Goal: Information Seeking & Learning: Learn about a topic

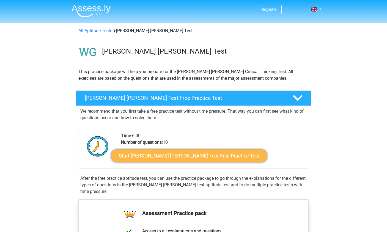
click at [170, 156] on link "Start [PERSON_NAME] [PERSON_NAME] Test Free Practice Test" at bounding box center [189, 155] width 156 height 13
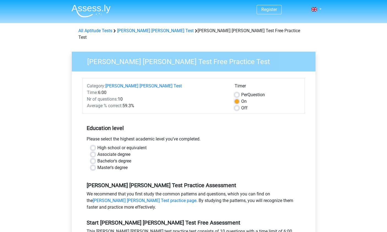
click at [97, 164] on label "Master's degree" at bounding box center [112, 167] width 30 height 7
click at [94, 164] on input "Master's degree" at bounding box center [93, 166] width 4 height 5
radio input "true"
click at [97, 164] on label "Master's degree" at bounding box center [112, 167] width 30 height 7
click at [93, 164] on input "Master's degree" at bounding box center [93, 166] width 4 height 5
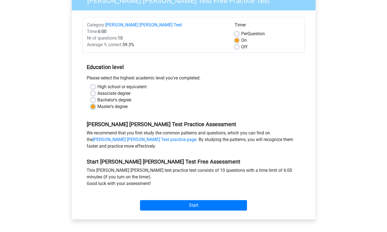
scroll to position [70, 0]
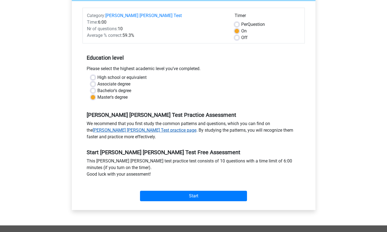
click at [113, 128] on link "[PERSON_NAME] [PERSON_NAME] Test practice page" at bounding box center [145, 130] width 104 height 5
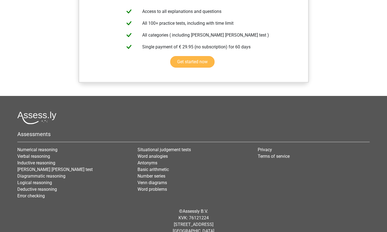
scroll to position [443, 0]
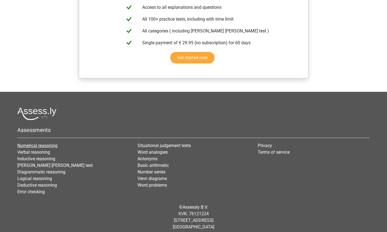
click at [43, 146] on link "Numerical reasoning" at bounding box center [37, 145] width 40 height 5
click at [41, 165] on link "[PERSON_NAME] [PERSON_NAME] test" at bounding box center [54, 165] width 75 height 5
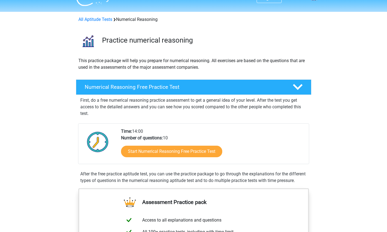
scroll to position [15, 0]
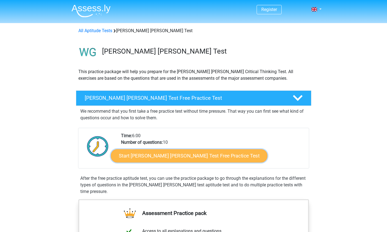
click at [172, 156] on link "Start Watson Glaser Test Free Practice Test" at bounding box center [189, 155] width 156 height 13
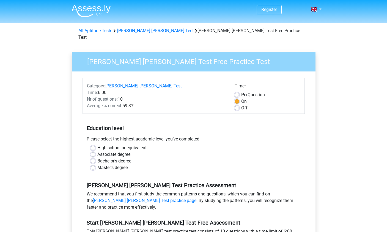
click at [100, 164] on label "Master's degree" at bounding box center [112, 167] width 30 height 7
click at [95, 164] on input "Master's degree" at bounding box center [93, 166] width 4 height 5
radio input "true"
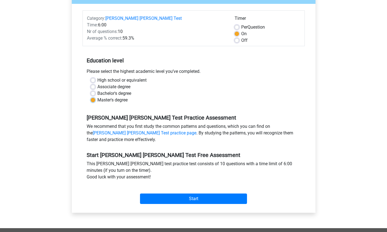
scroll to position [68, 0]
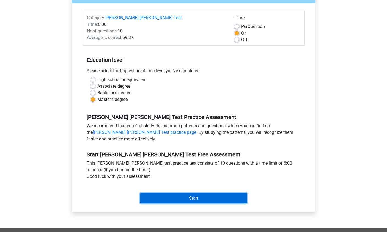
click at [193, 193] on input "Start" at bounding box center [193, 198] width 107 height 10
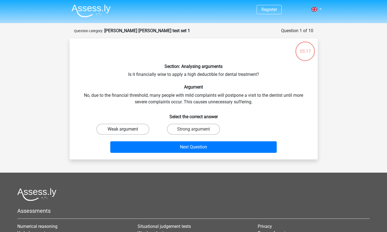
click at [142, 129] on label "Weak argument" at bounding box center [122, 129] width 53 height 11
click at [126, 129] on input "Weak argument" at bounding box center [125, 131] width 4 height 4
radio input "true"
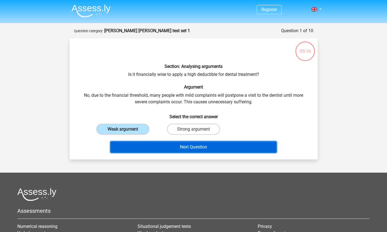
click at [168, 145] on button "Next Question" at bounding box center [193, 147] width 166 height 12
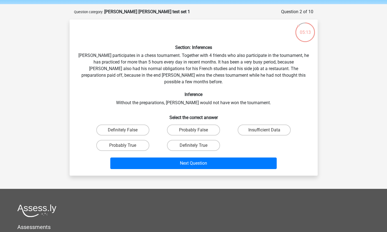
scroll to position [18, 0]
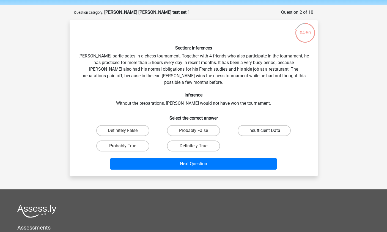
click at [257, 125] on label "Insufficient Data" at bounding box center [264, 130] width 53 height 11
click at [264, 131] on input "Insufficient Data" at bounding box center [266, 133] width 4 height 4
radio input "true"
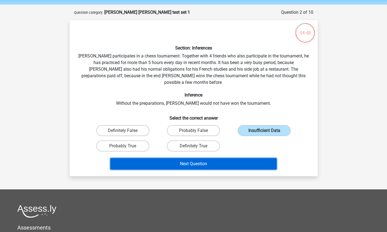
click at [196, 158] on button "Next Question" at bounding box center [193, 164] width 166 height 12
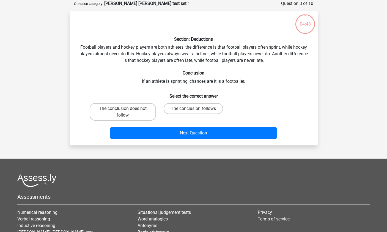
scroll to position [27, 0]
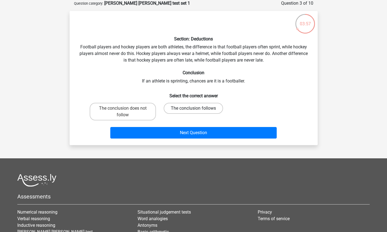
click at [182, 109] on label "The conclusion follows" at bounding box center [193, 108] width 59 height 11
click at [193, 109] on input "The conclusion follows" at bounding box center [195, 110] width 4 height 4
radio input "true"
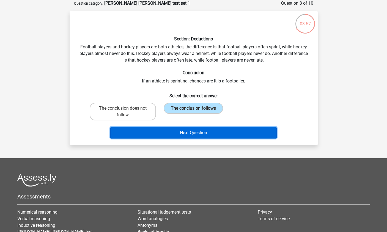
click at [180, 129] on button "Next Question" at bounding box center [193, 133] width 166 height 12
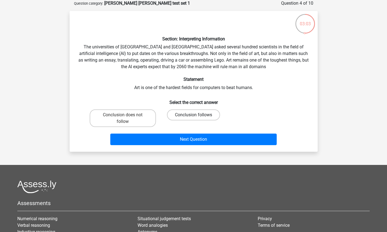
click at [184, 114] on label "Conclusion follows" at bounding box center [193, 114] width 53 height 11
click at [193, 115] on input "Conclusion follows" at bounding box center [195, 117] width 4 height 4
radio input "true"
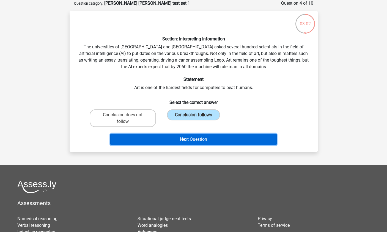
click at [191, 138] on button "Next Question" at bounding box center [193, 140] width 166 height 12
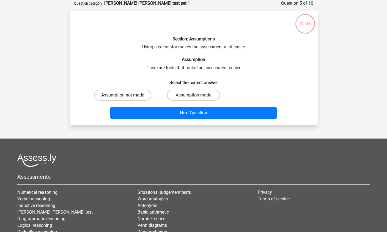
click at [130, 96] on label "Assumption not made" at bounding box center [122, 95] width 57 height 11
click at [126, 96] on input "Assumption not made" at bounding box center [125, 97] width 4 height 4
radio input "true"
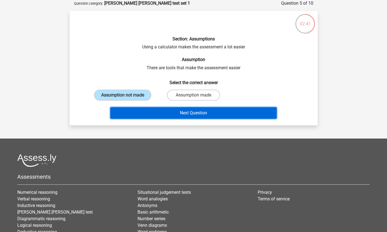
click at [153, 113] on button "Next Question" at bounding box center [193, 113] width 166 height 12
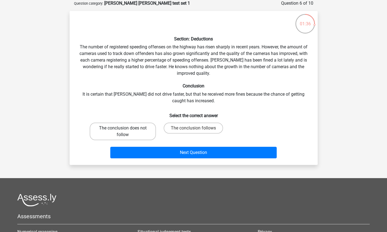
click at [140, 131] on label "The conclusion does not follow" at bounding box center [123, 132] width 66 height 18
click at [126, 131] on input "The conclusion does not follow" at bounding box center [125, 130] width 4 height 4
radio input "true"
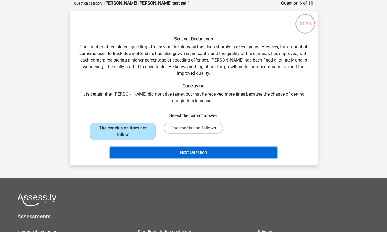
click at [162, 152] on button "Next Question" at bounding box center [193, 153] width 166 height 12
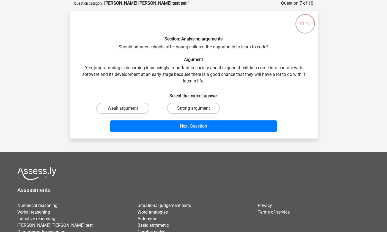
click at [191, 110] on label "Strong argument" at bounding box center [193, 108] width 53 height 11
click at [193, 110] on input "Strong argument" at bounding box center [195, 110] width 4 height 4
radio input "true"
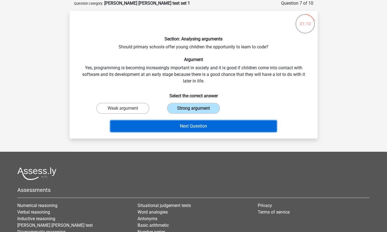
click at [176, 126] on button "Next Question" at bounding box center [193, 126] width 166 height 12
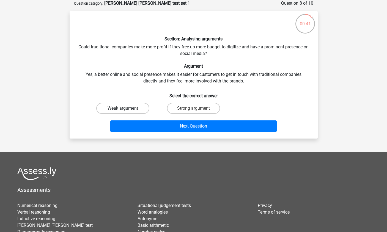
click at [136, 107] on label "Weak argument" at bounding box center [122, 108] width 53 height 11
click at [126, 108] on input "Weak argument" at bounding box center [125, 110] width 4 height 4
radio input "true"
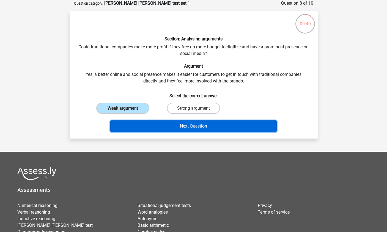
click at [175, 126] on button "Next Question" at bounding box center [193, 126] width 166 height 12
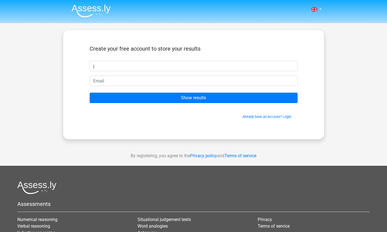
type input "j"
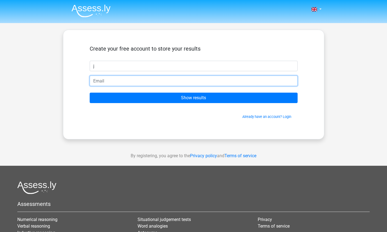
click at [110, 81] on input "email" at bounding box center [194, 81] width 208 height 10
type input "[EMAIL_ADDRESS][DOMAIN_NAME]"
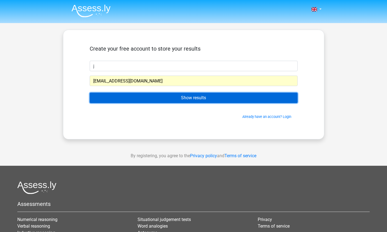
click at [156, 98] on input "Show results" at bounding box center [194, 98] width 208 height 10
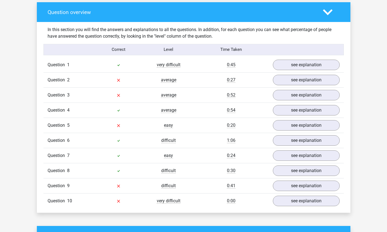
scroll to position [408, 0]
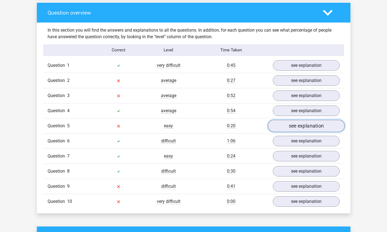
click at [300, 123] on link "see explanation" at bounding box center [306, 126] width 77 height 12
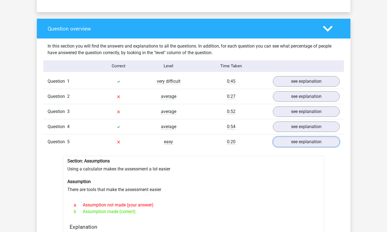
scroll to position [393, 0]
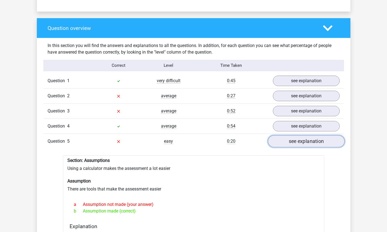
click at [295, 139] on link "see explanation" at bounding box center [306, 141] width 77 height 12
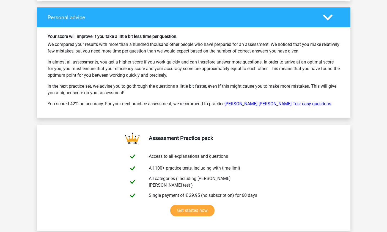
scroll to position [815, 0]
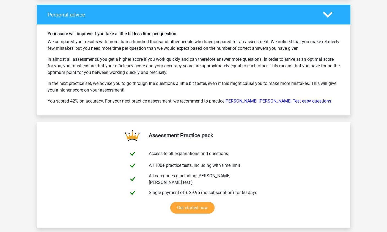
click at [234, 99] on link "Watson Glaser Test easy questions" at bounding box center [277, 100] width 107 height 5
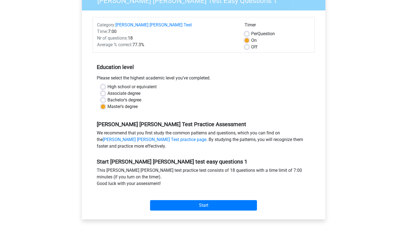
scroll to position [100, 0]
